Goal: Check status: Check status

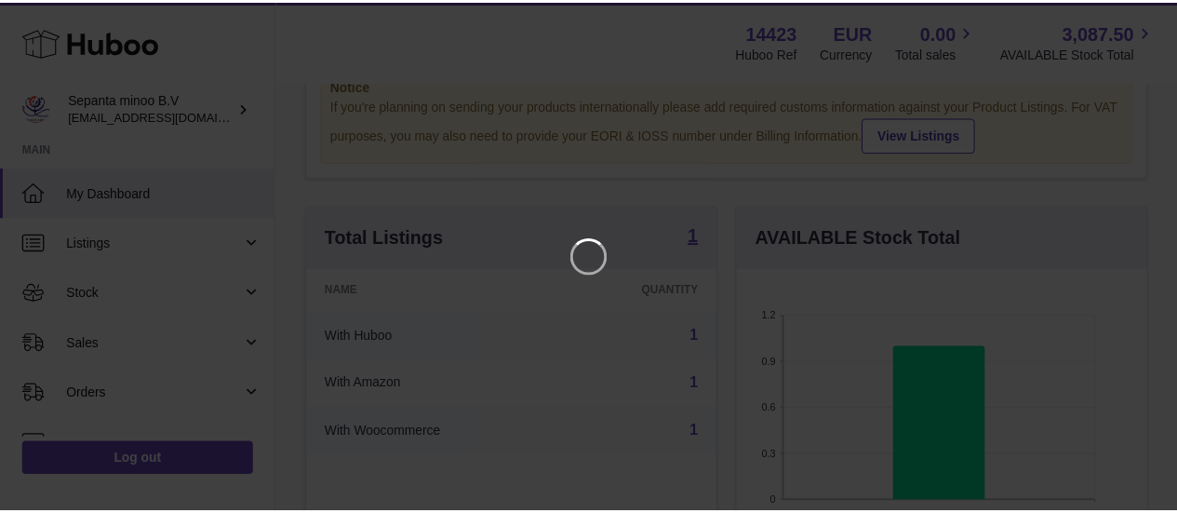
scroll to position [290, 415]
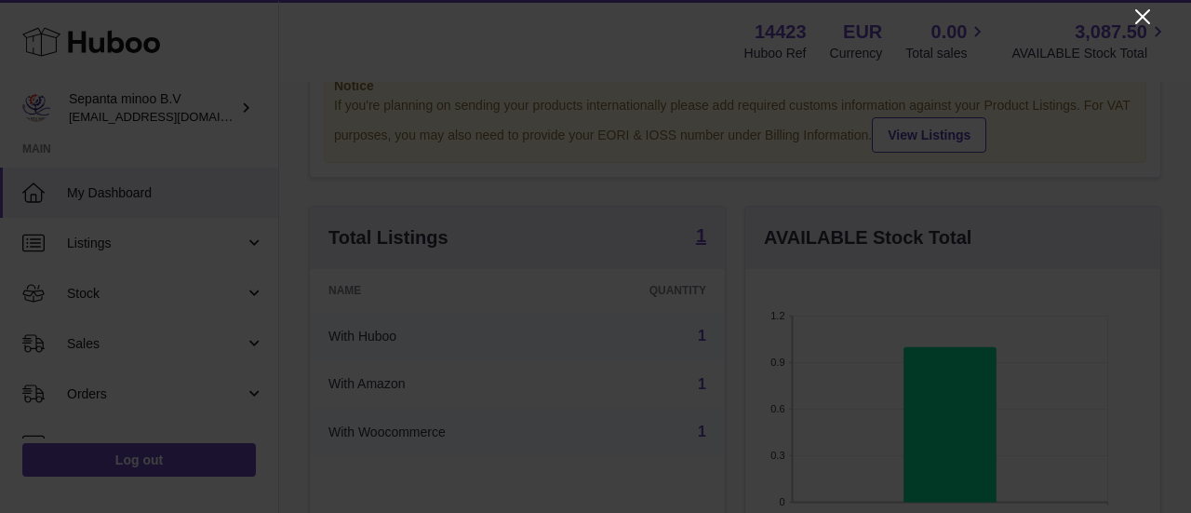
click at [1144, 19] on icon "Close" at bounding box center [1143, 16] width 15 height 15
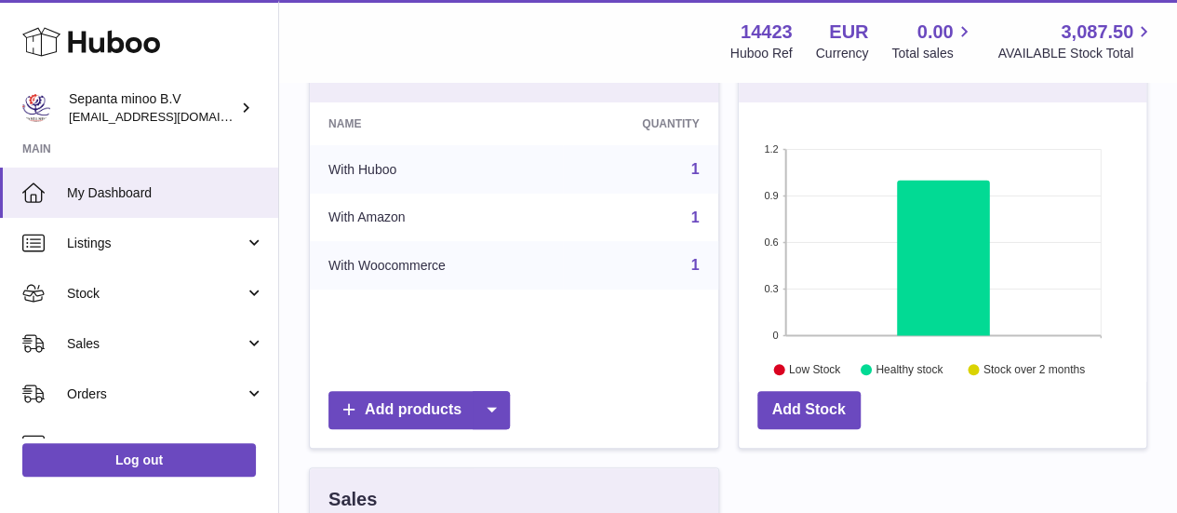
scroll to position [236, 0]
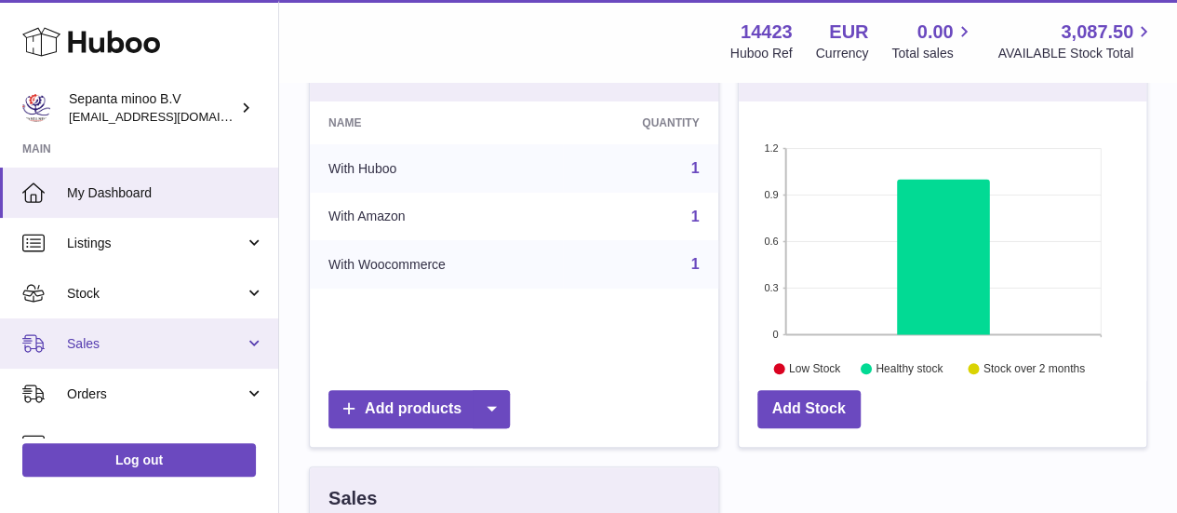
click at [164, 325] on link "Sales" at bounding box center [139, 343] width 278 height 50
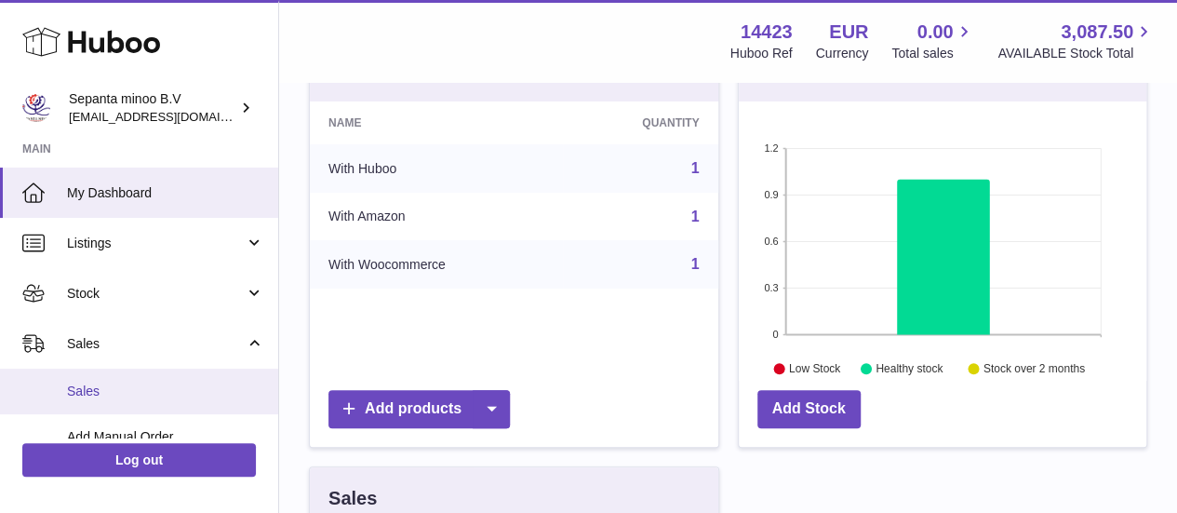
click at [160, 391] on span "Sales" at bounding box center [165, 392] width 197 height 18
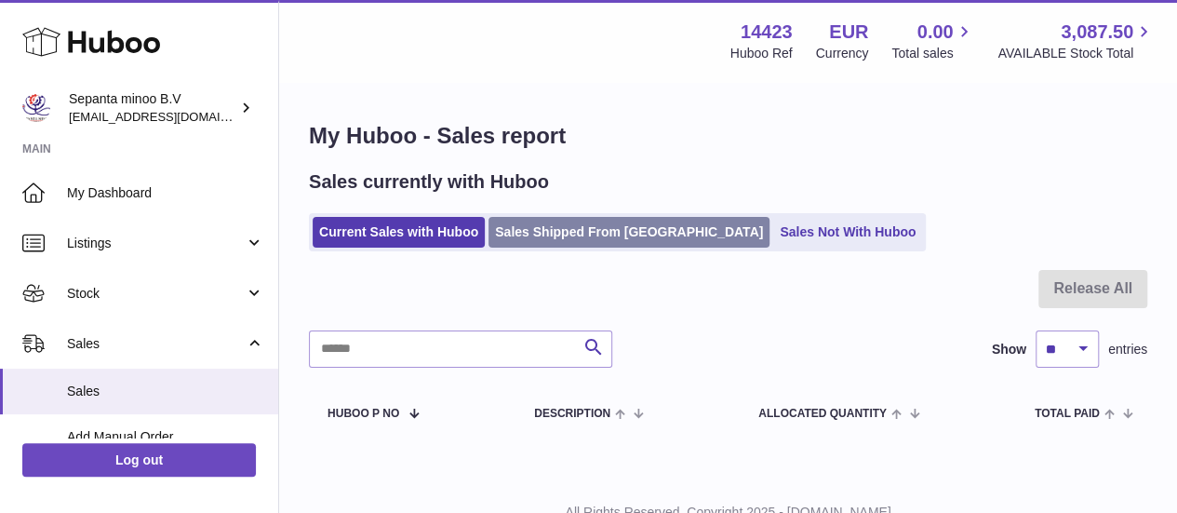
click at [556, 228] on link "Sales Shipped From [GEOGRAPHIC_DATA]" at bounding box center [629, 232] width 281 height 31
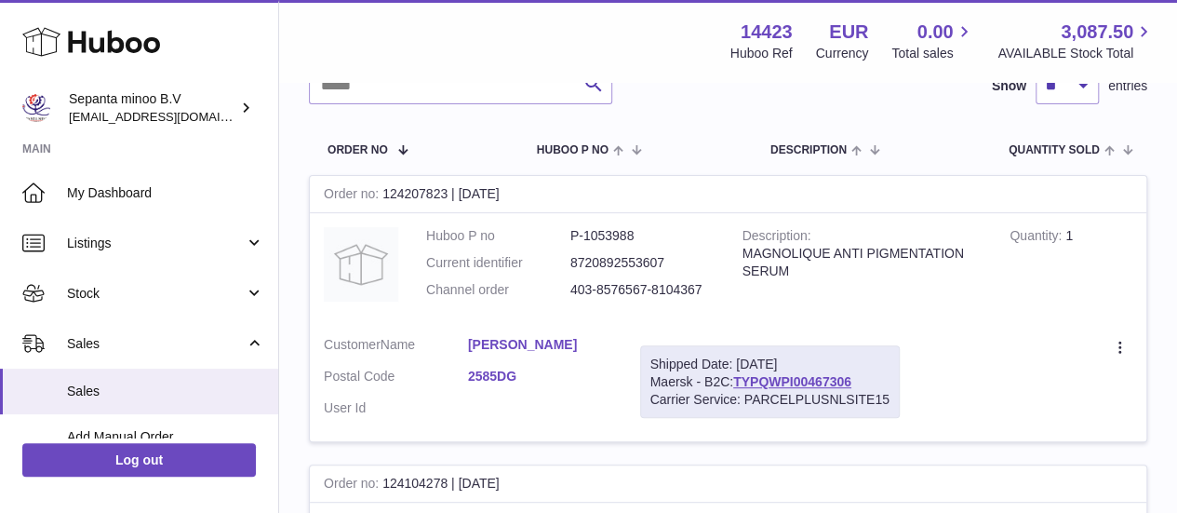
scroll to position [239, 0]
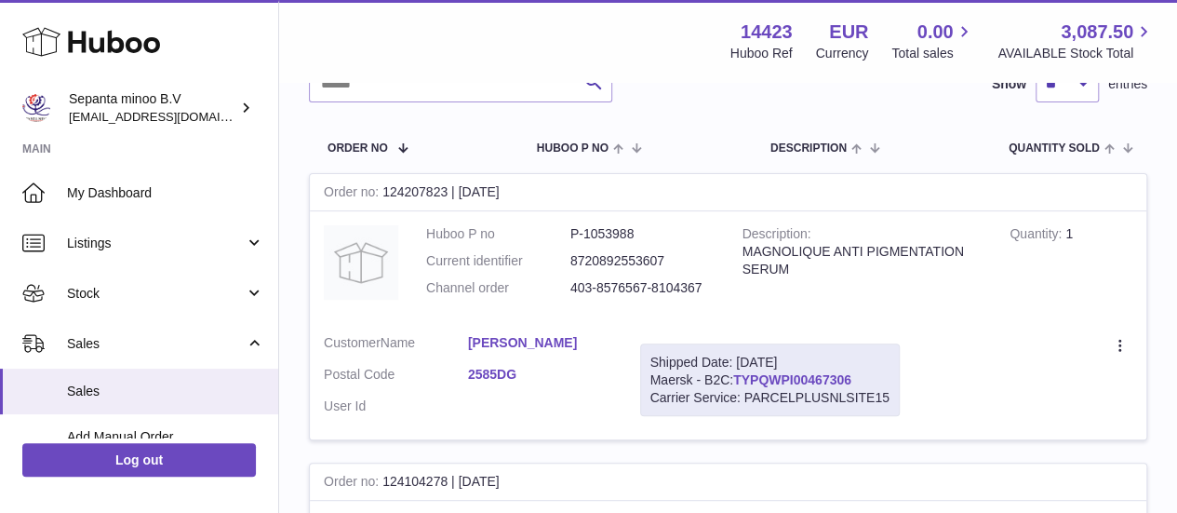
click at [780, 387] on link "TYPQWPI00467306" at bounding box center [792, 379] width 118 height 15
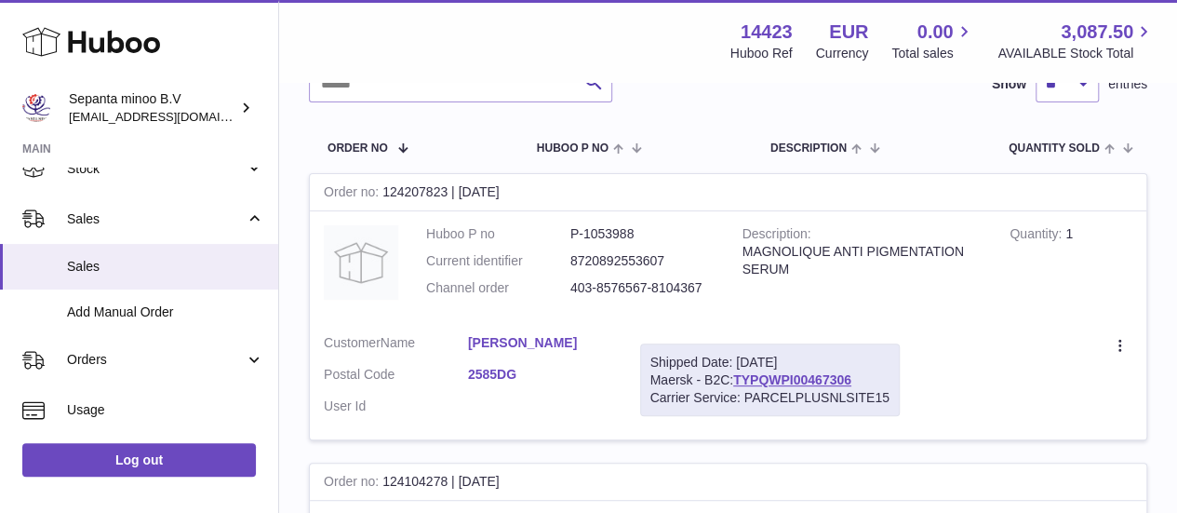
scroll to position [127, 0]
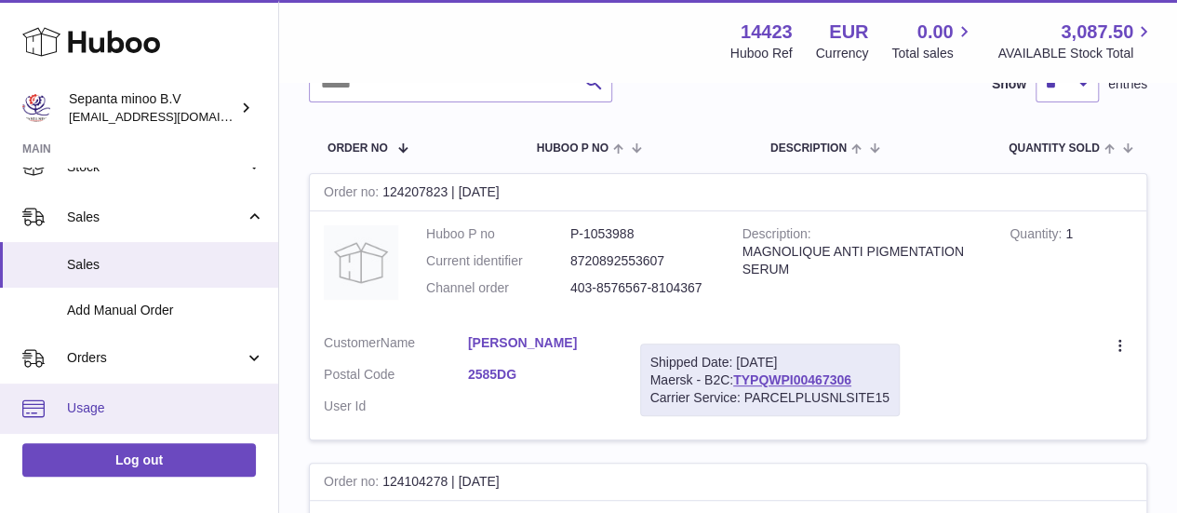
click at [157, 397] on link "Usage" at bounding box center [139, 408] width 278 height 50
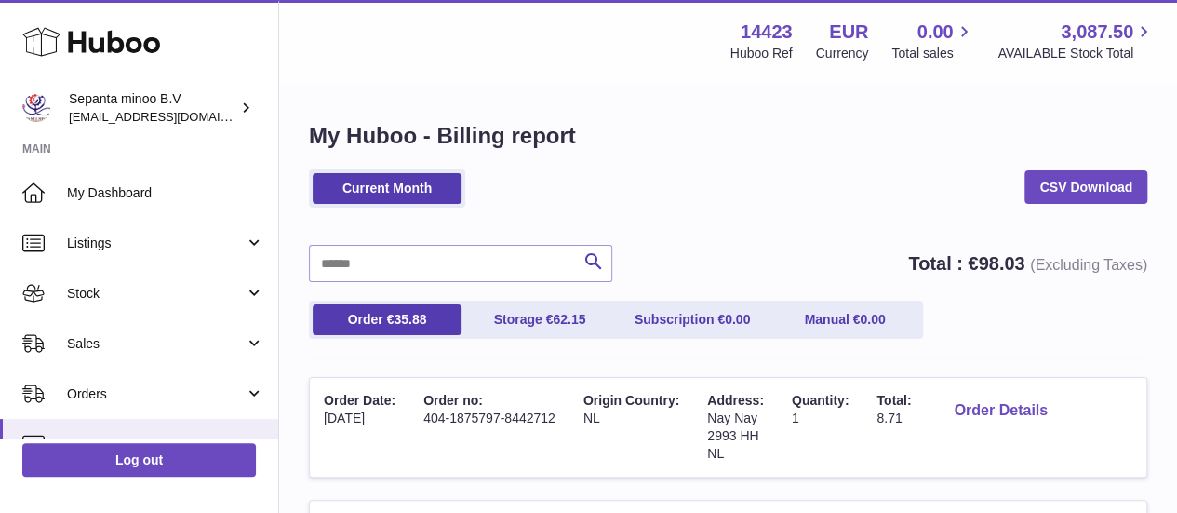
click at [1018, 401] on button "Order Details" at bounding box center [1000, 411] width 123 height 38
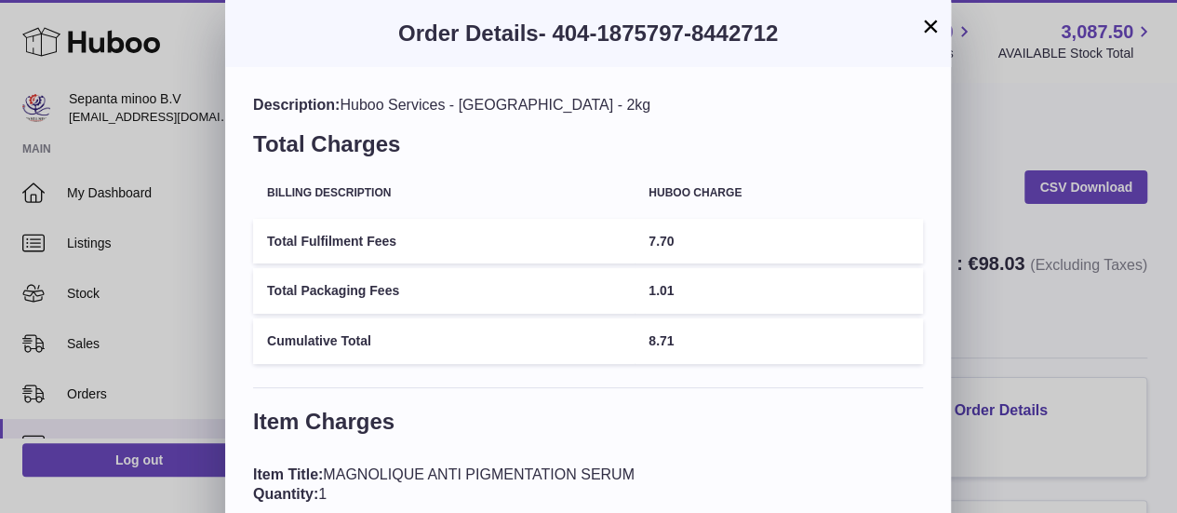
click at [992, 329] on div "× Order Details - 404-1875797-8442712 Description: Huboo Services - [GEOGRAPHIC…" at bounding box center [588, 304] width 1177 height 609
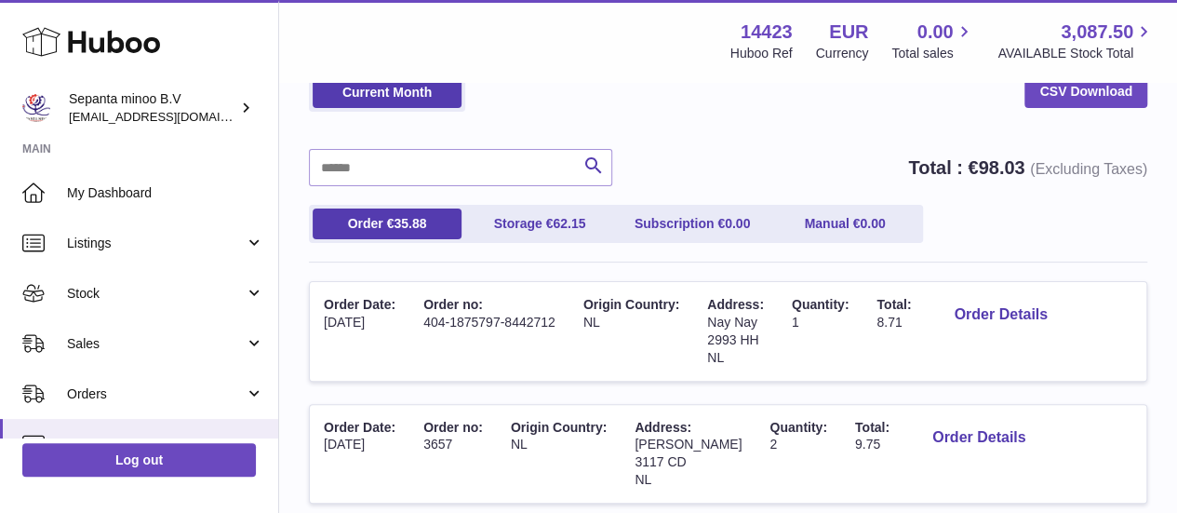
scroll to position [97, 0]
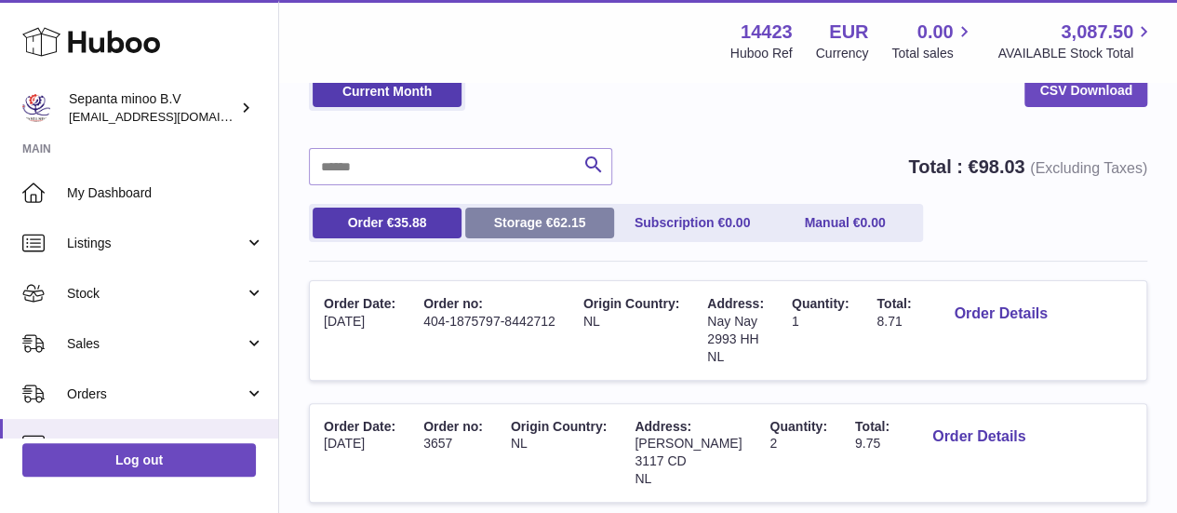
click at [567, 216] on span "62.15" at bounding box center [569, 222] width 33 height 15
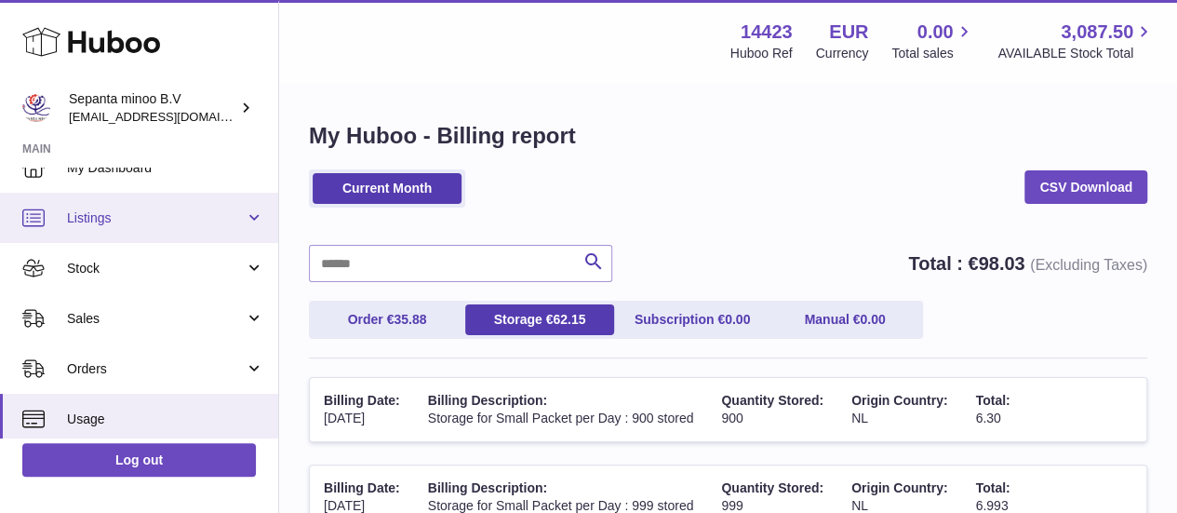
scroll to position [47, 0]
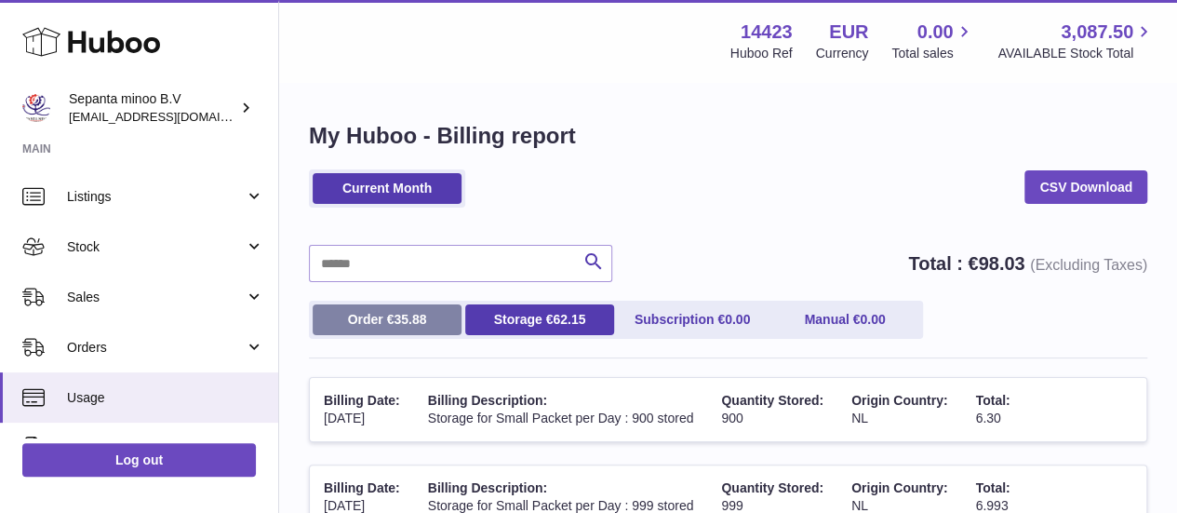
click at [332, 320] on link "Order € 35.88" at bounding box center [387, 319] width 149 height 31
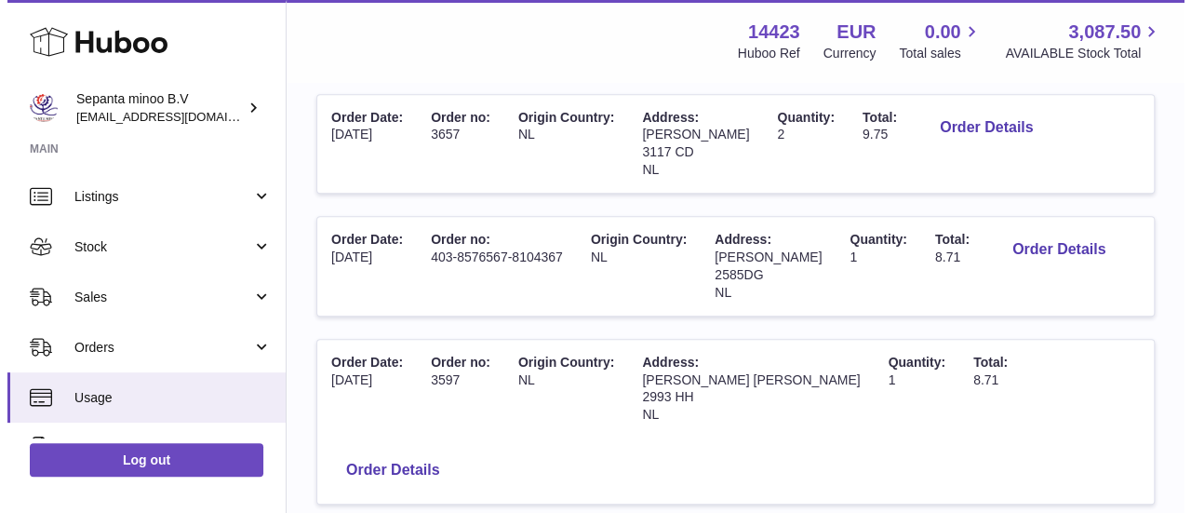
scroll to position [242, 0]
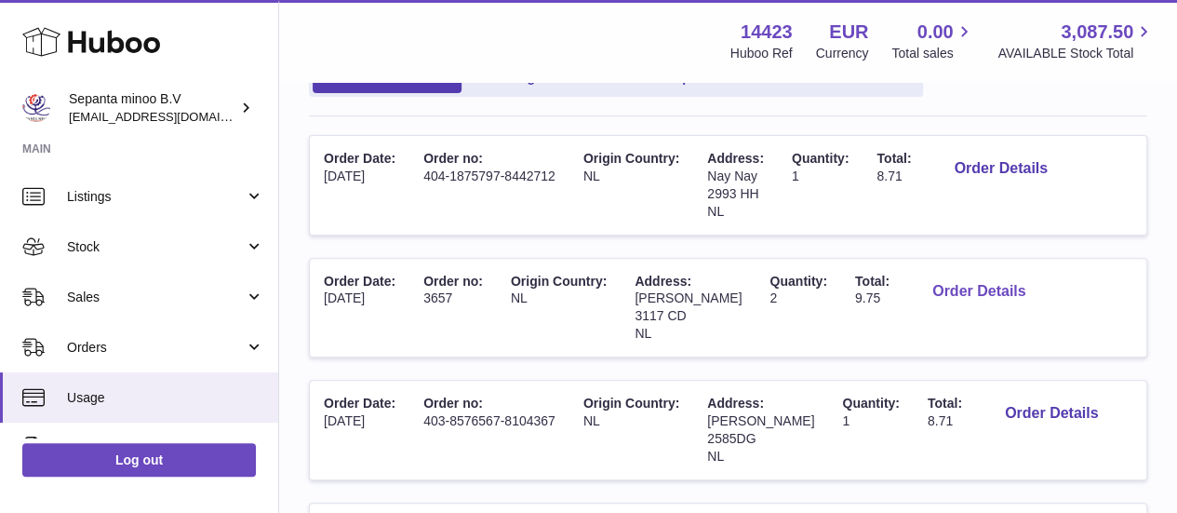
click at [1022, 291] on button "Order Details" at bounding box center [979, 292] width 123 height 38
click at [1046, 247] on div at bounding box center [588, 256] width 1177 height 513
click at [1032, 400] on button "Order Details" at bounding box center [1051, 414] width 123 height 38
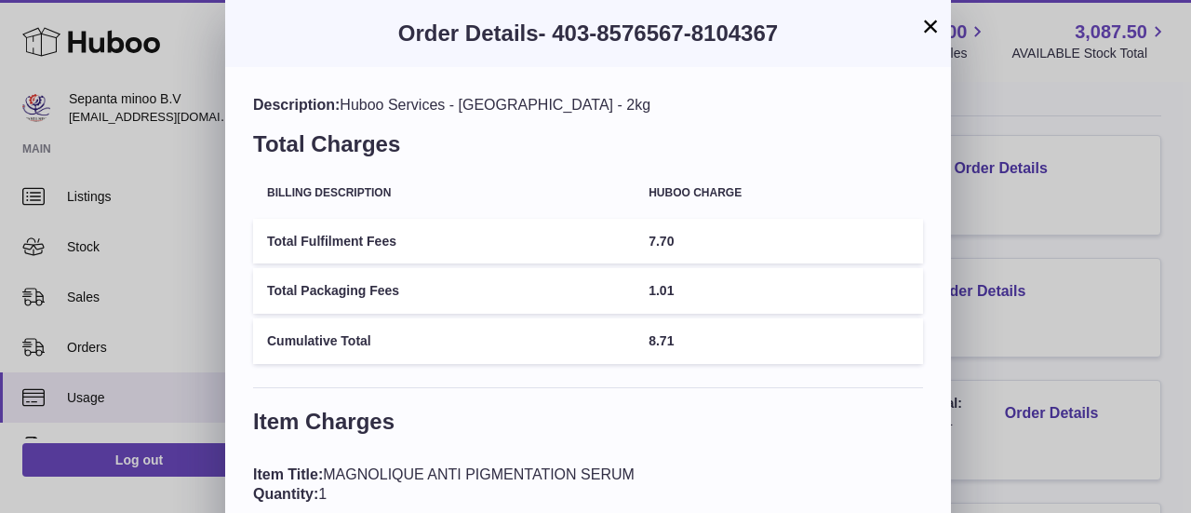
click at [1029, 334] on div "× Order Details - 403-8576567-8104367 Description: Huboo Services - Netherlands…" at bounding box center [595, 304] width 1191 height 609
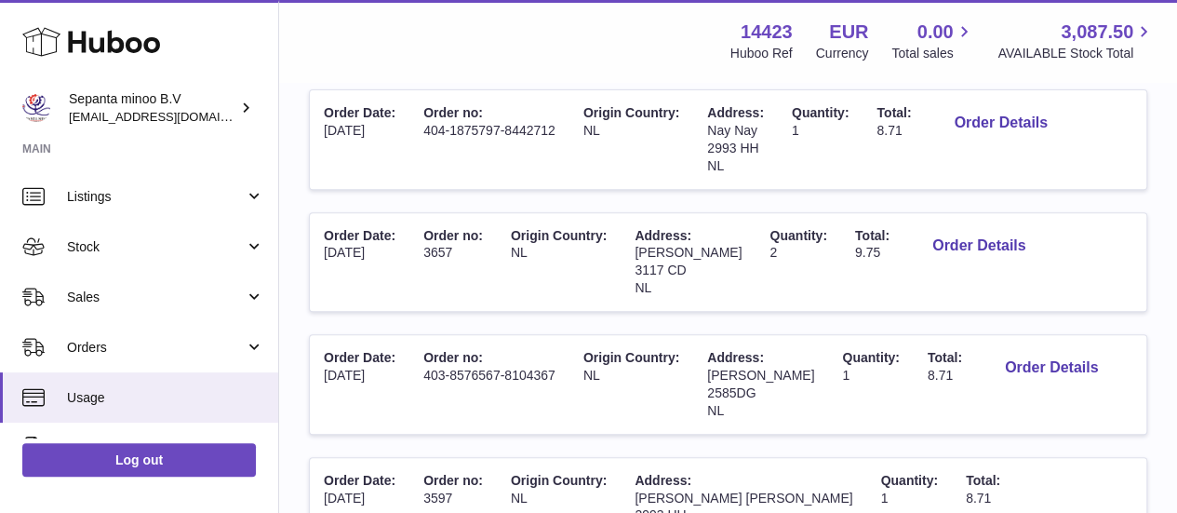
scroll to position [290, 0]
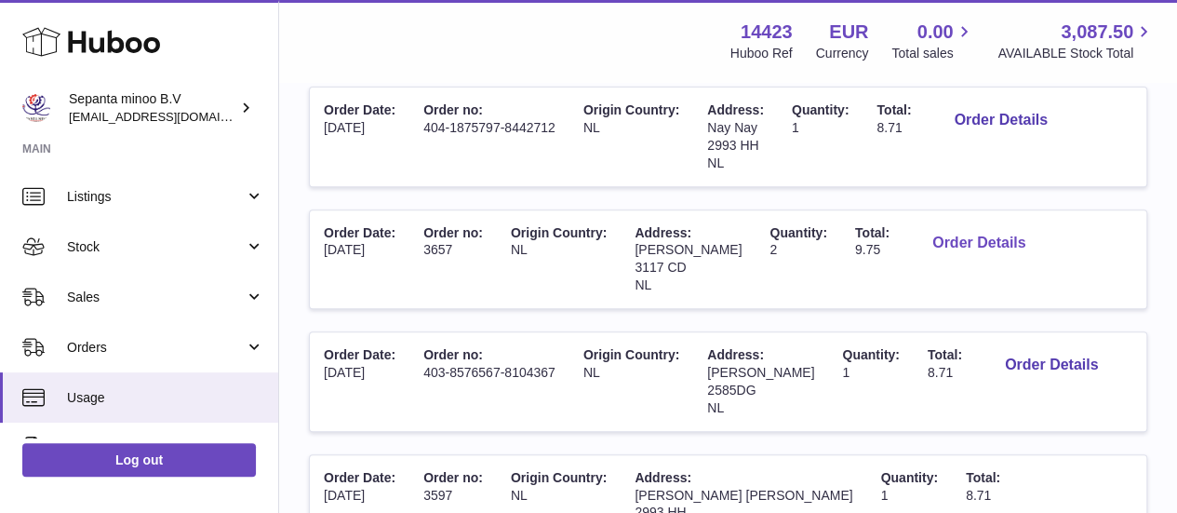
click at [1013, 235] on button "Order Details" at bounding box center [979, 243] width 123 height 38
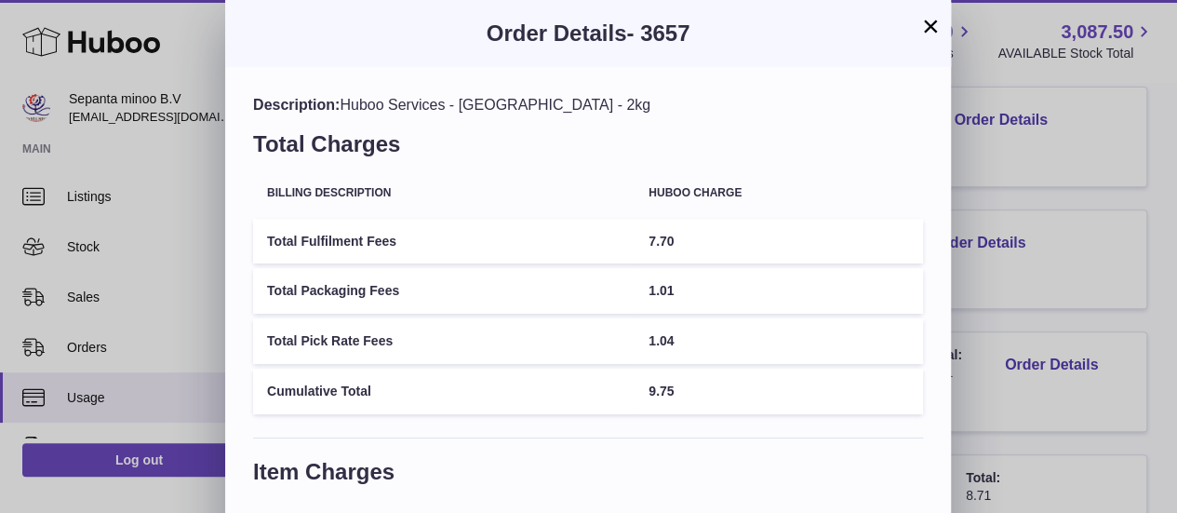
click at [1037, 317] on div "× Order Details - 3657 Description: Huboo Services - Netherlands - 2kg Total Ch…" at bounding box center [588, 391] width 1177 height 783
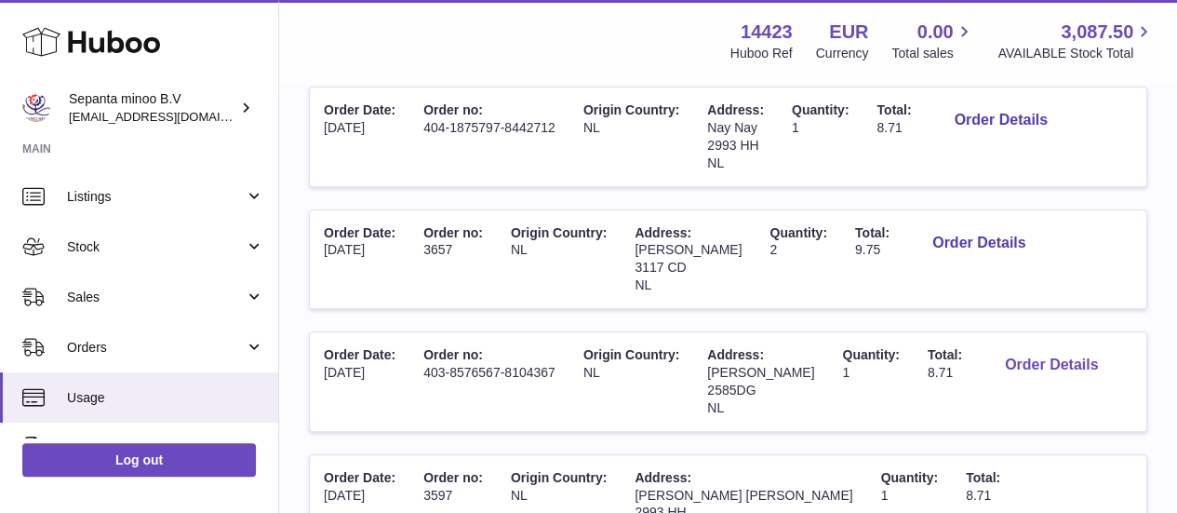
click at [1036, 380] on button "Order Details" at bounding box center [1051, 365] width 123 height 38
click at [1037, 289] on div at bounding box center [588, 256] width 1177 height 513
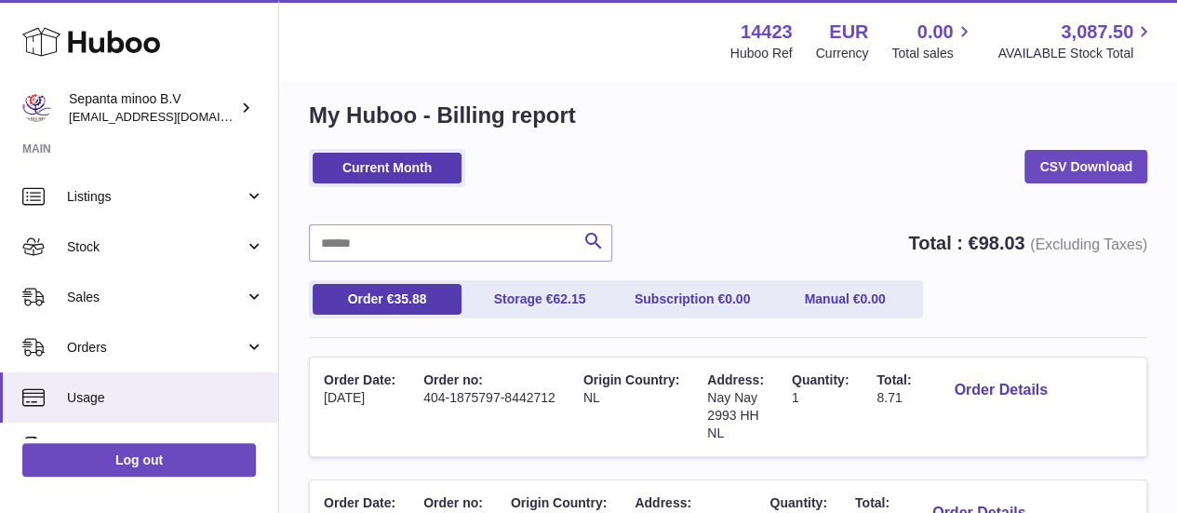
scroll to position [0, 0]
